Goal: Task Accomplishment & Management: Complete application form

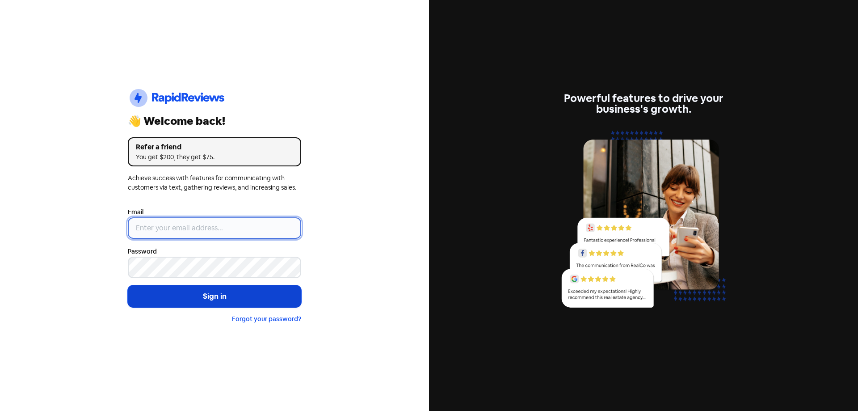
type input "[EMAIL_ADDRESS][DOMAIN_NAME]"
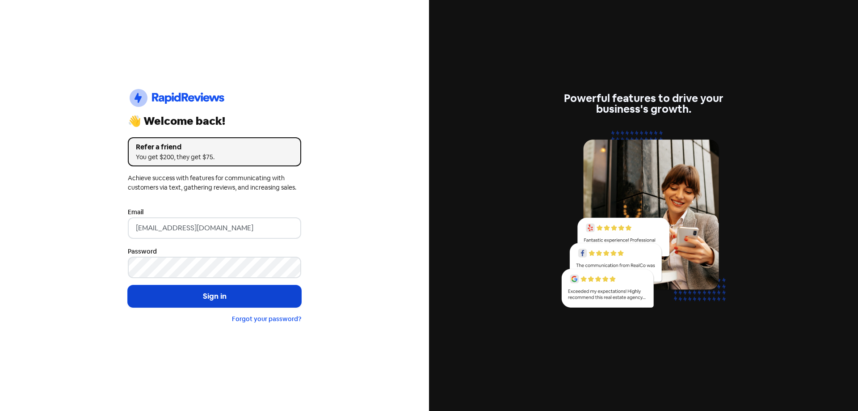
click at [233, 301] on button "Sign in" at bounding box center [214, 296] width 173 height 22
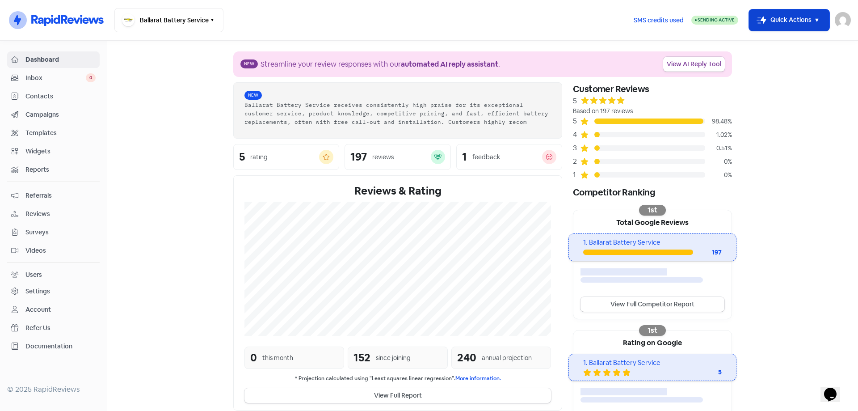
click at [781, 26] on button "Icon For Thunder-move Quick Actions" at bounding box center [789, 19] width 80 height 21
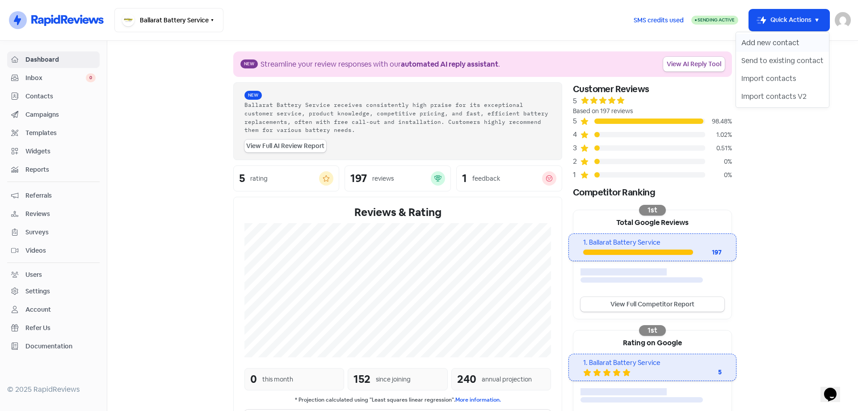
click at [777, 42] on button "Add new contact" at bounding box center [782, 43] width 93 height 18
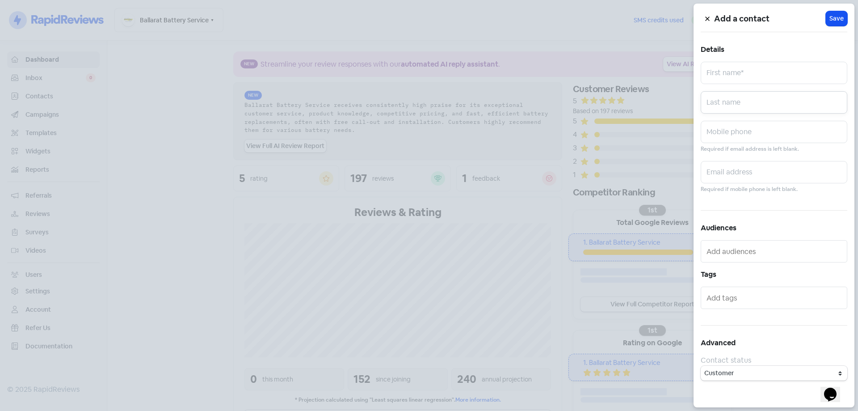
drag, startPoint x: 713, startPoint y: 94, endPoint x: 717, endPoint y: 92, distance: 4.8
click at [713, 94] on input "text" at bounding box center [774, 102] width 147 height 22
click at [729, 78] on input "text" at bounding box center [774, 73] width 147 height 22
type input "Don"
type input "0438504068"
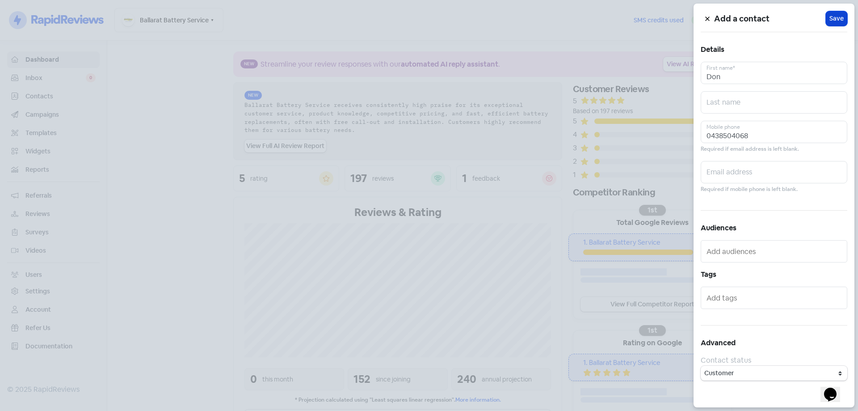
click at [837, 20] on span "Save" at bounding box center [837, 18] width 14 height 9
